Goal: Find specific page/section: Find specific page/section

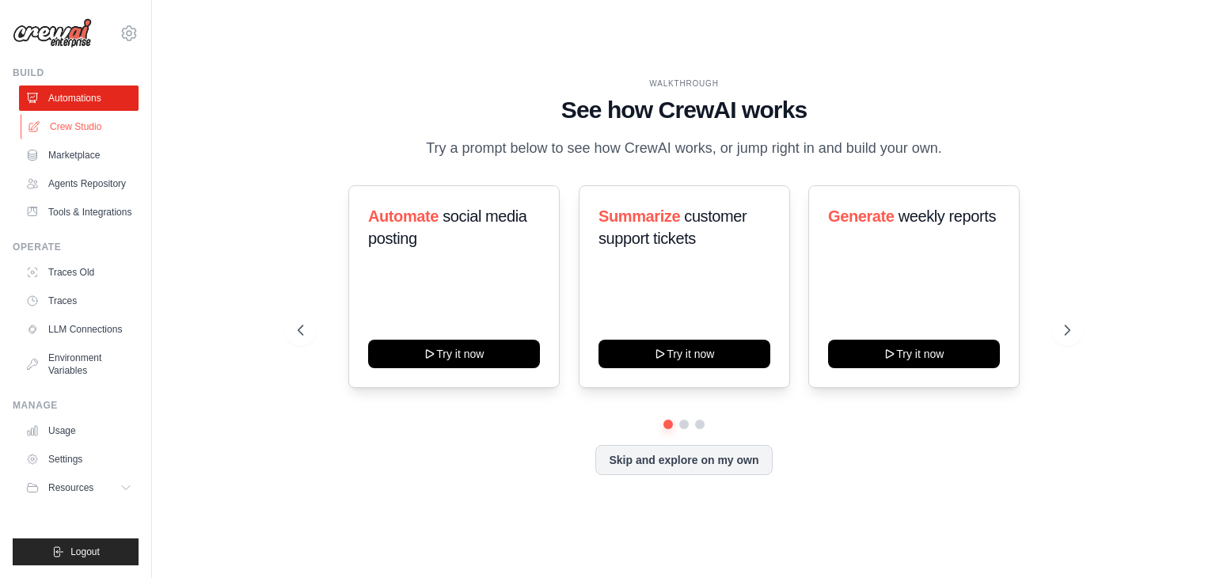
click at [82, 118] on link "Crew Studio" at bounding box center [81, 126] width 120 height 25
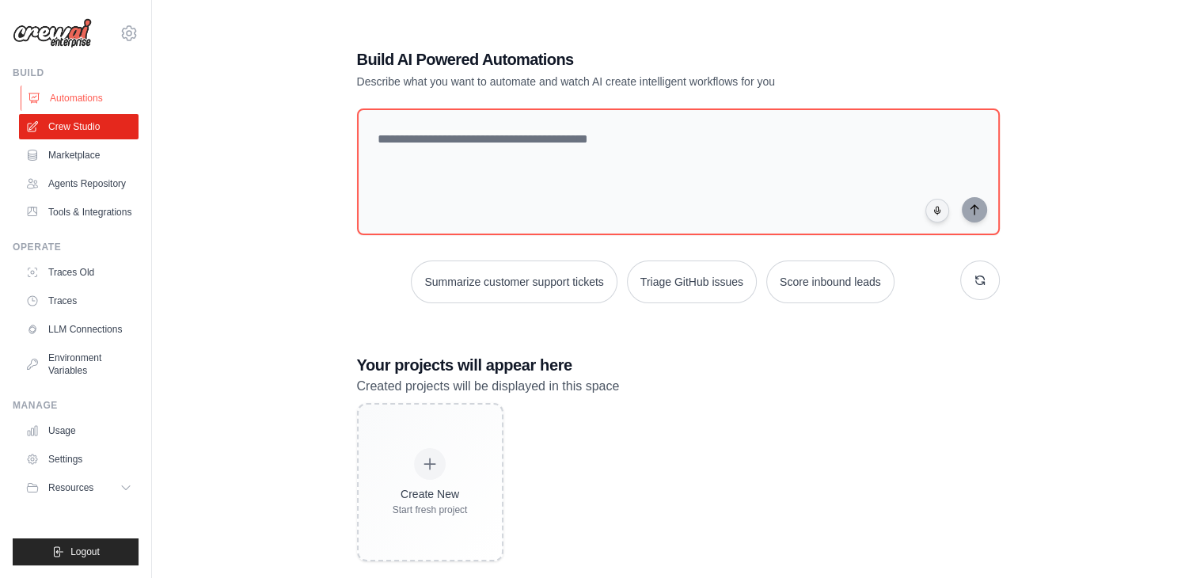
click at [63, 98] on link "Automations" at bounding box center [81, 97] width 120 height 25
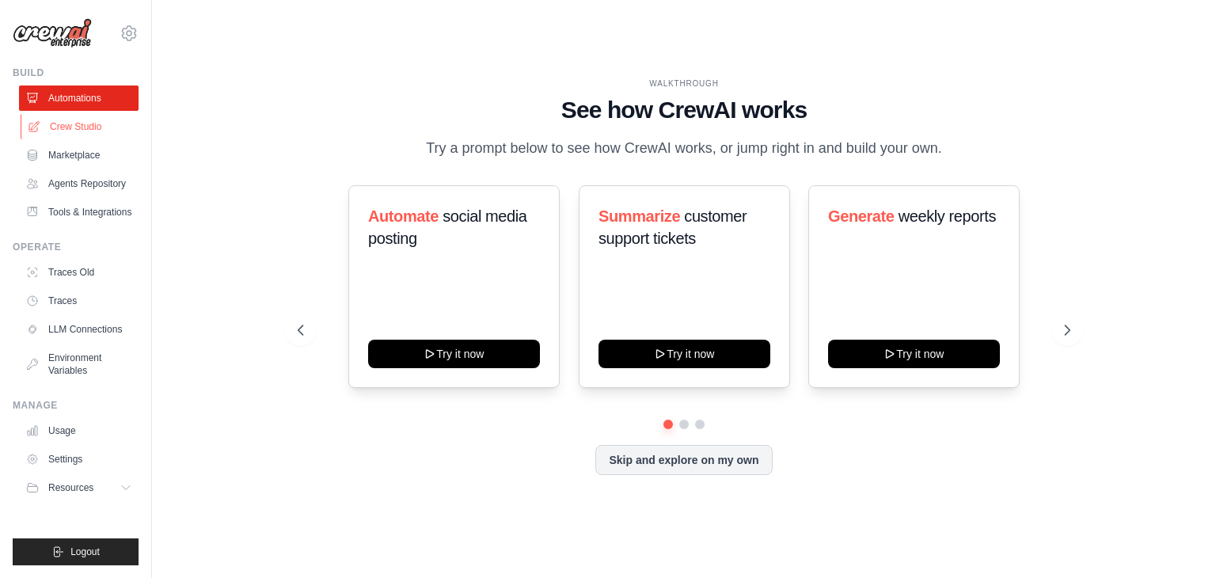
click at [91, 131] on link "Crew Studio" at bounding box center [81, 126] width 120 height 25
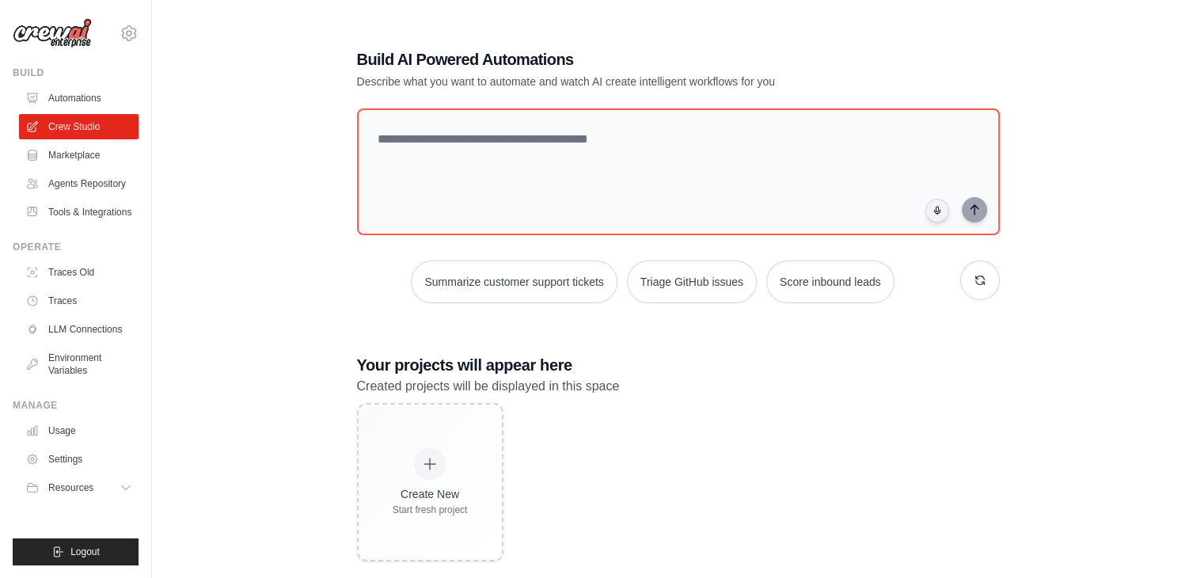
scroll to position [32, 0]
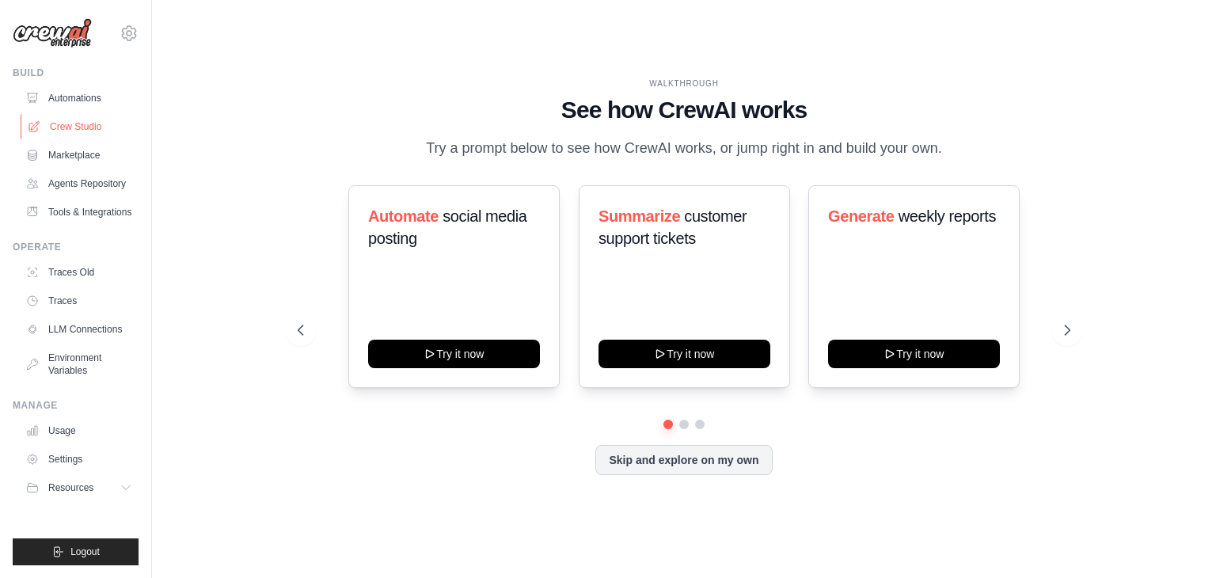
click at [73, 127] on link "Crew Studio" at bounding box center [81, 126] width 120 height 25
